Goal: Task Accomplishment & Management: Manage account settings

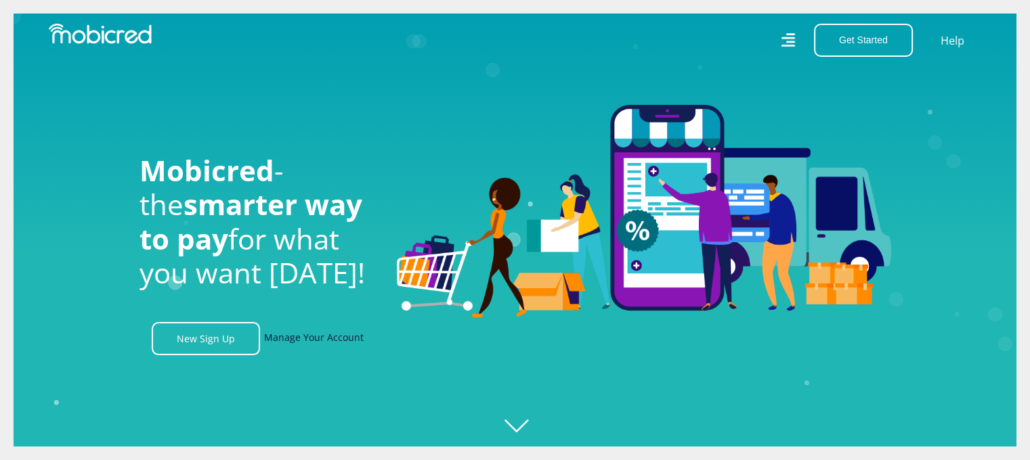
click at [329, 349] on link "Manage Your Account" at bounding box center [314, 338] width 100 height 33
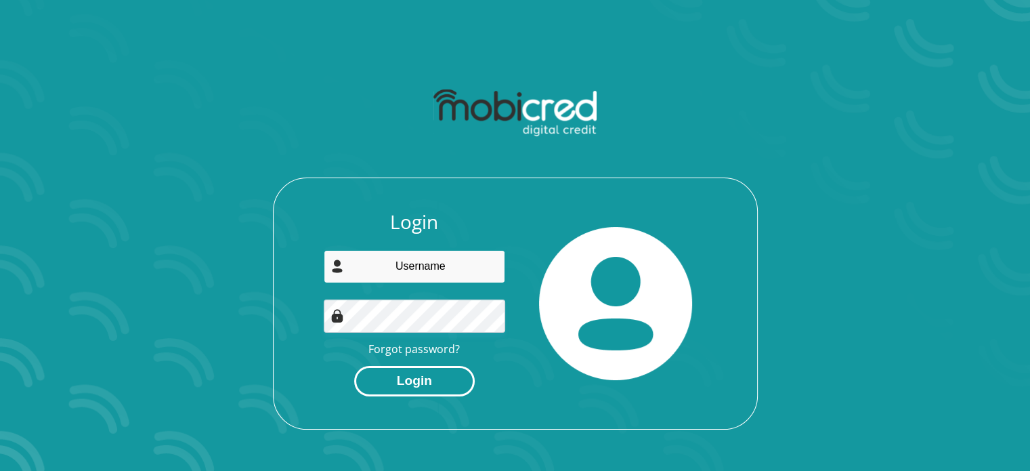
type input "[EMAIL_ADDRESS][DOMAIN_NAME]"
click at [436, 385] on button "Login" at bounding box center [414, 381] width 121 height 30
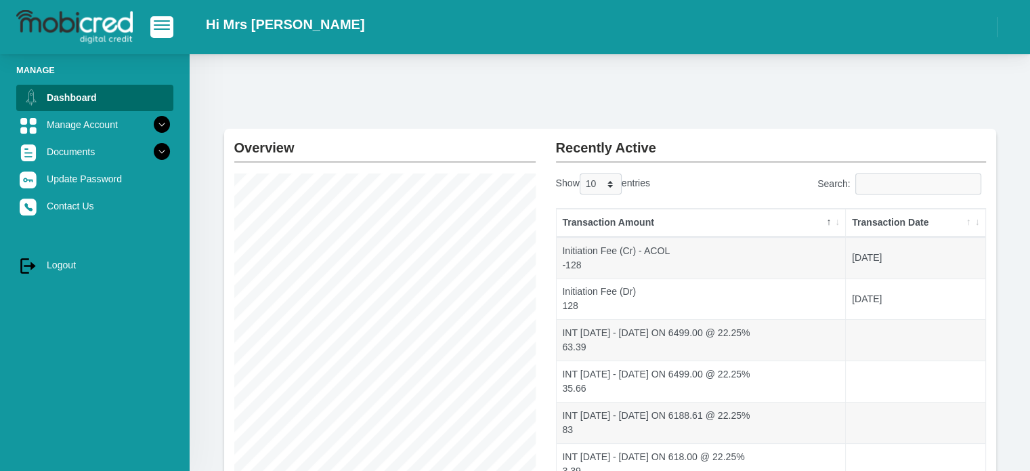
scroll to position [135, 0]
